Goal: Find specific page/section: Find specific page/section

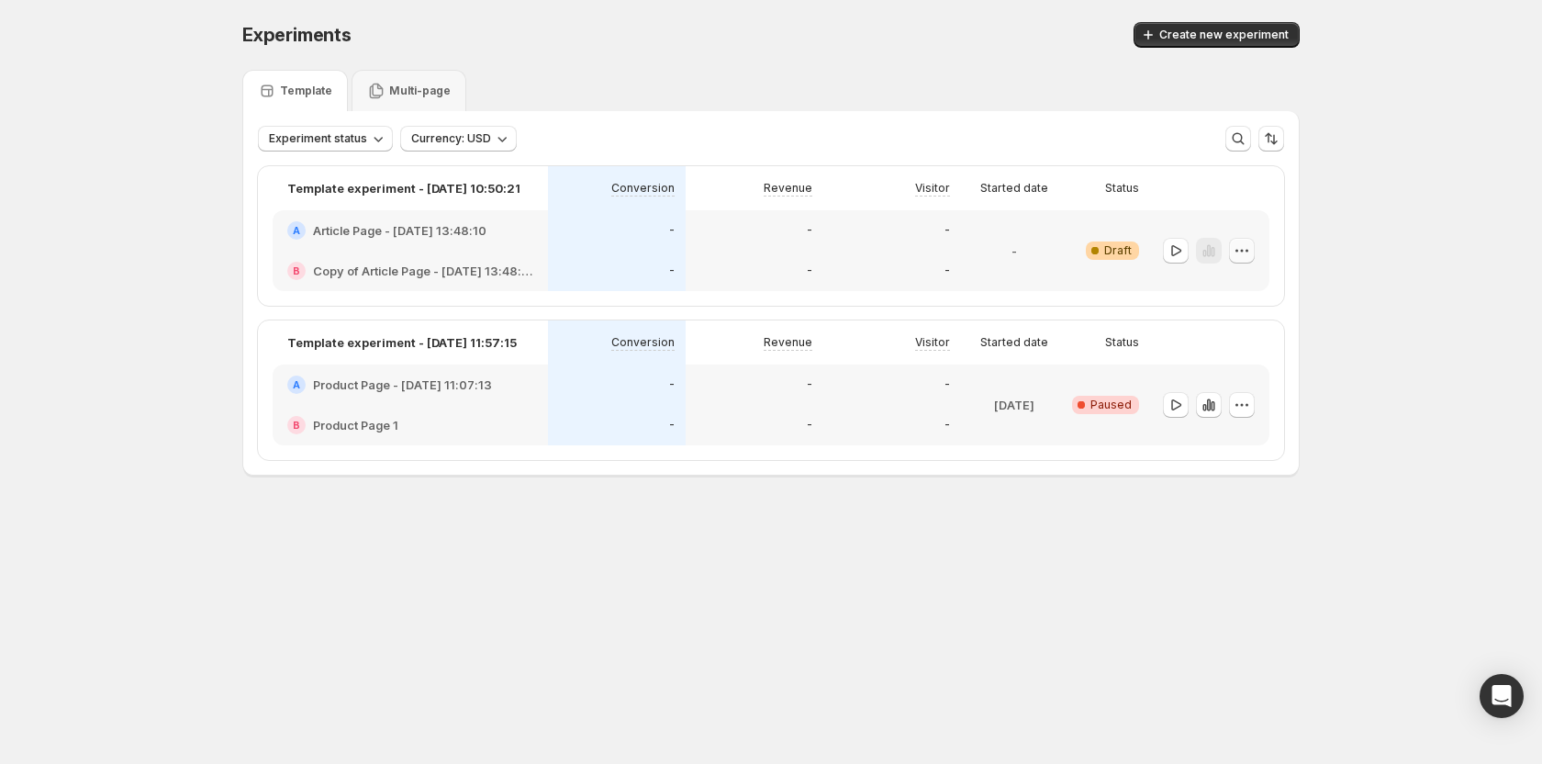
click at [1242, 252] on icon "button" at bounding box center [1242, 250] width 18 height 18
click at [1170, 462] on div "Template experiment - Aug 1, 10:50:21 Conversion Revenue Visitor Started date S…" at bounding box center [771, 312] width 1056 height 323
click at [1210, 408] on icon "button" at bounding box center [1209, 404] width 4 height 12
